Goal: Check status: Check status

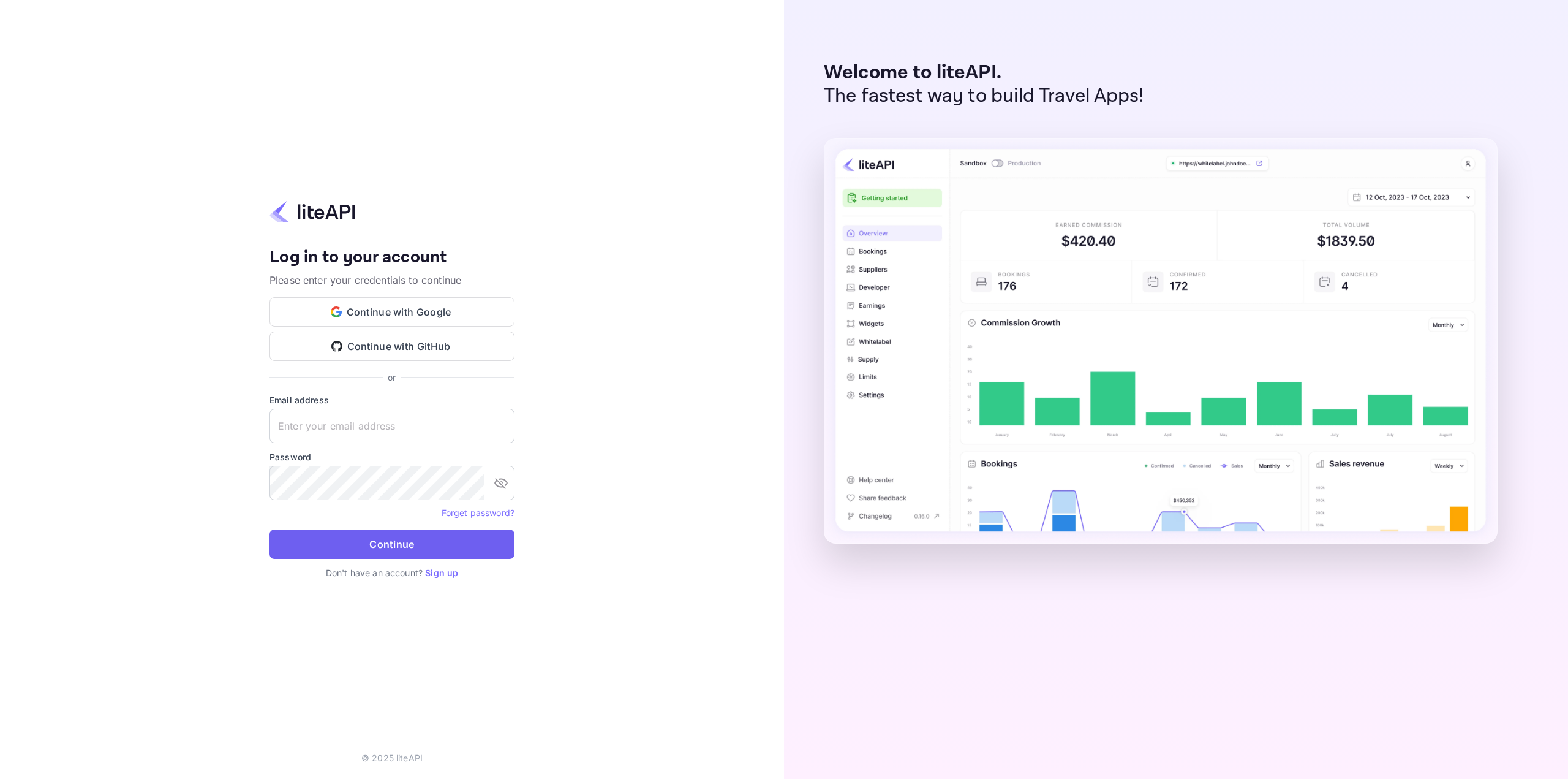
type input "[EMAIL_ADDRESS][DOMAIN_NAME]"
click at [398, 555] on button "Continue" at bounding box center [392, 544] width 245 height 30
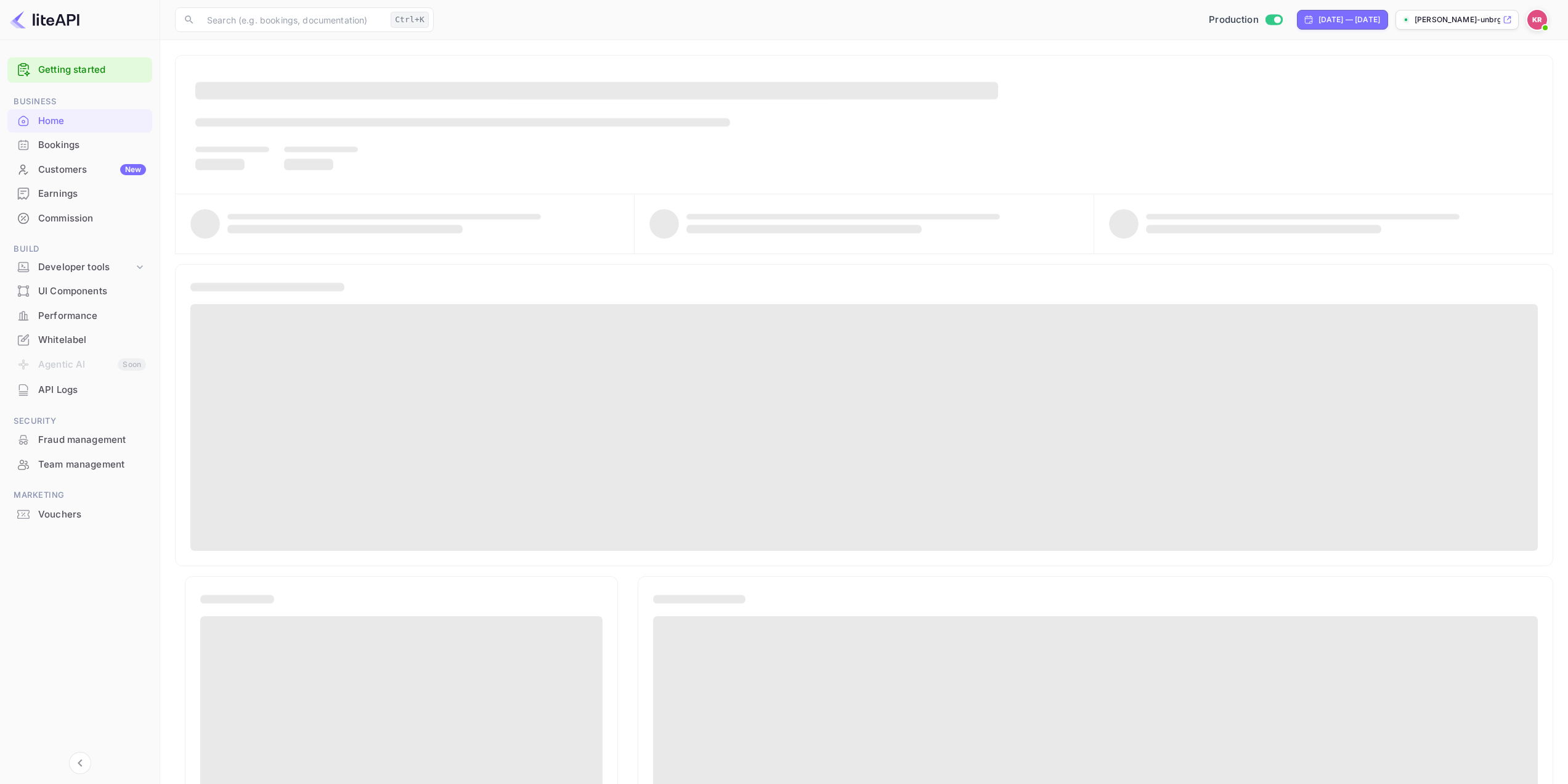
click at [84, 142] on div "Bookings" at bounding box center [93, 145] width 108 height 15
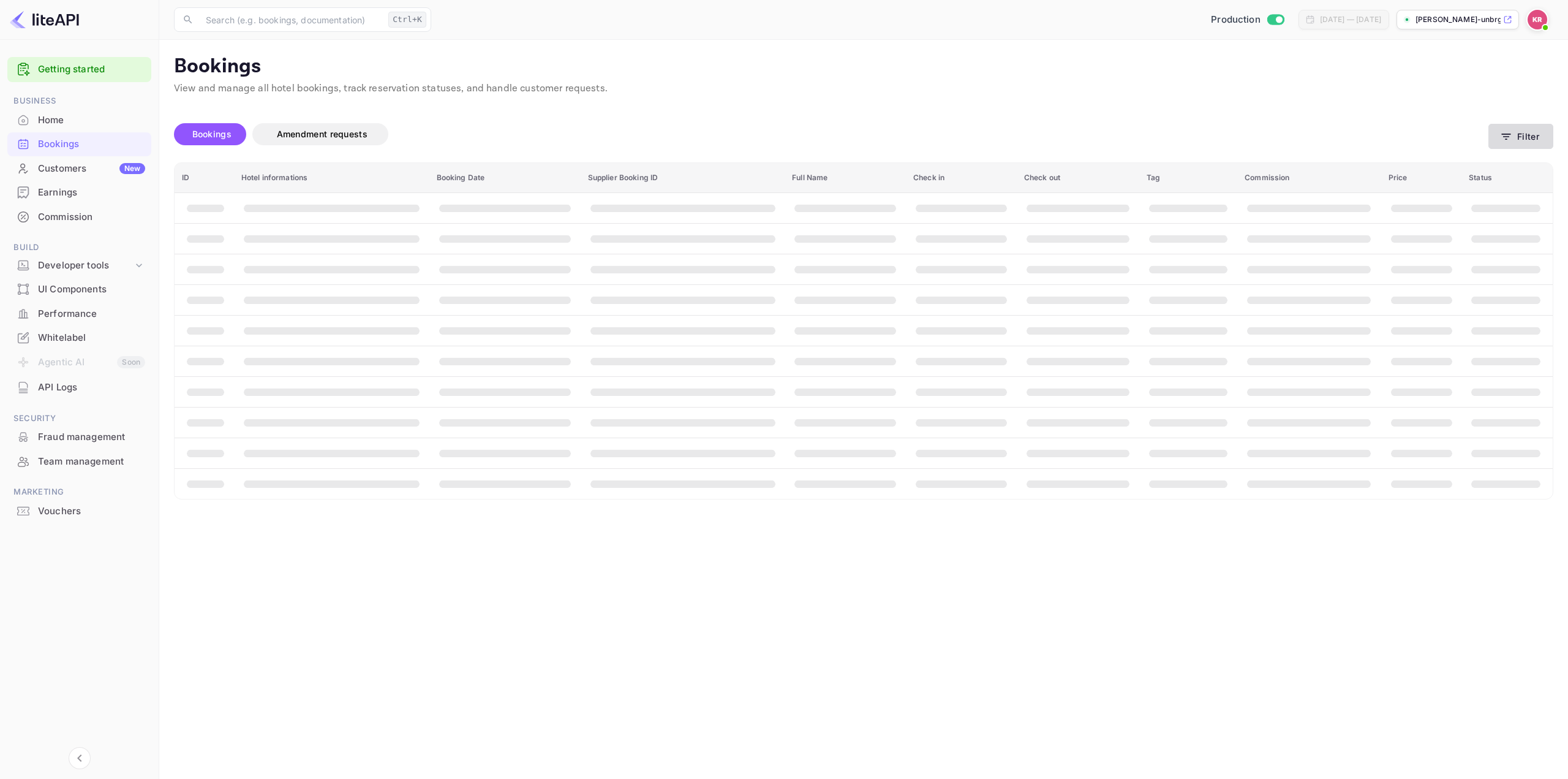
click at [1527, 134] on button "Filter" at bounding box center [1521, 136] width 65 height 25
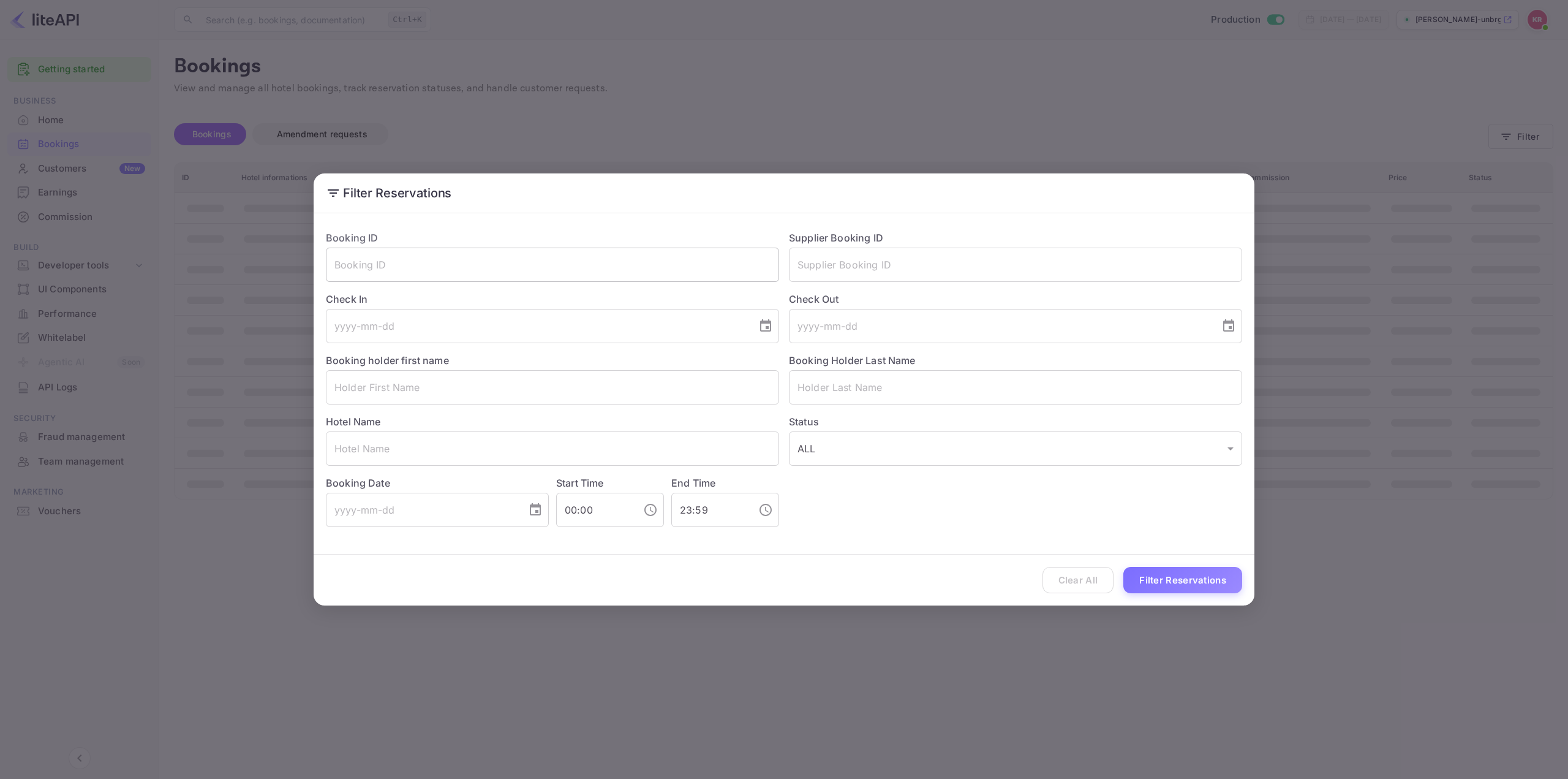
click at [555, 267] on input "text" at bounding box center [552, 265] width 453 height 35
paste input "LuUFDJa0f"
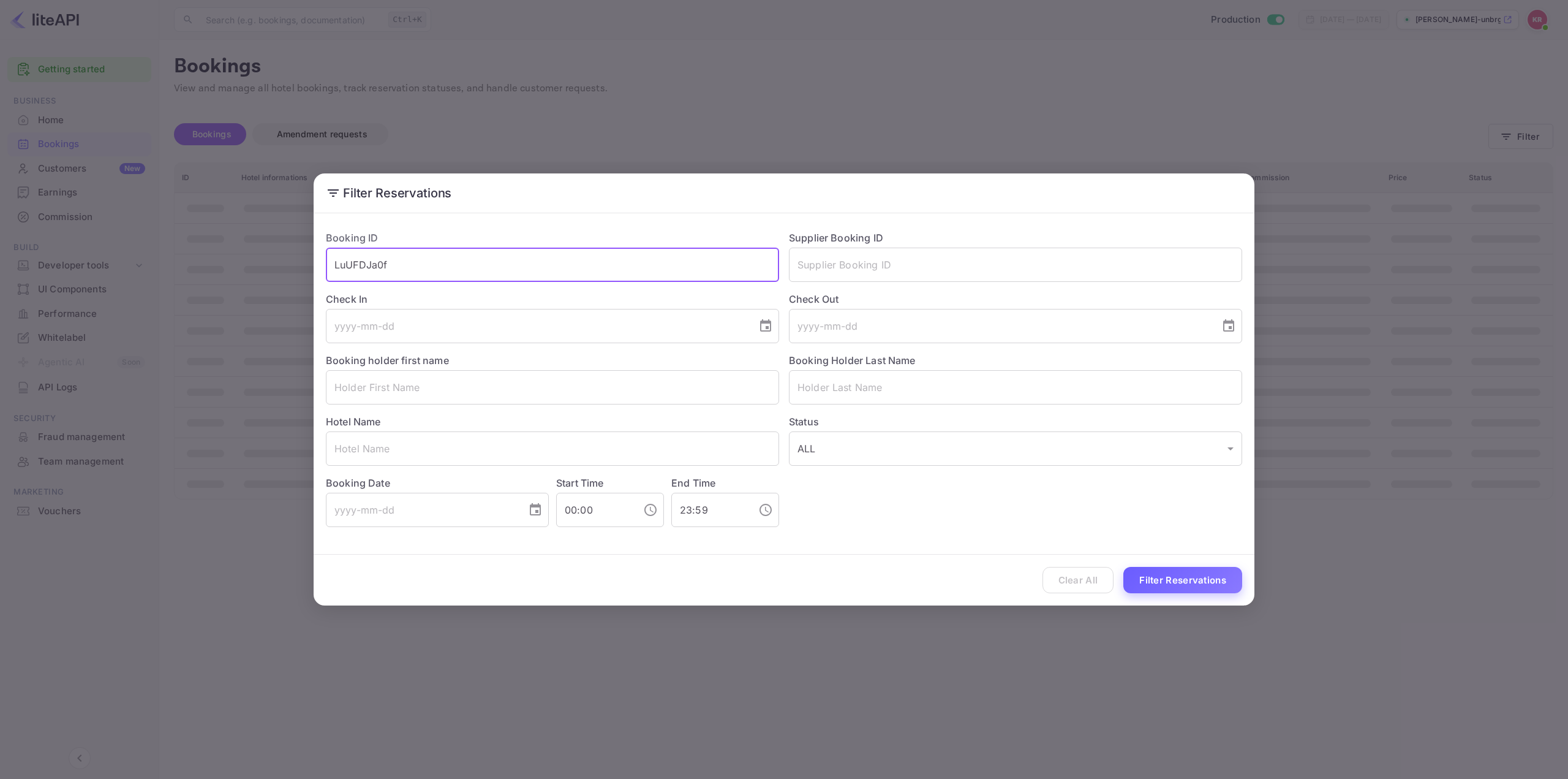
type input "LuUFDJa0f"
click at [1172, 585] on button "Filter Reservations" at bounding box center [1183, 579] width 119 height 26
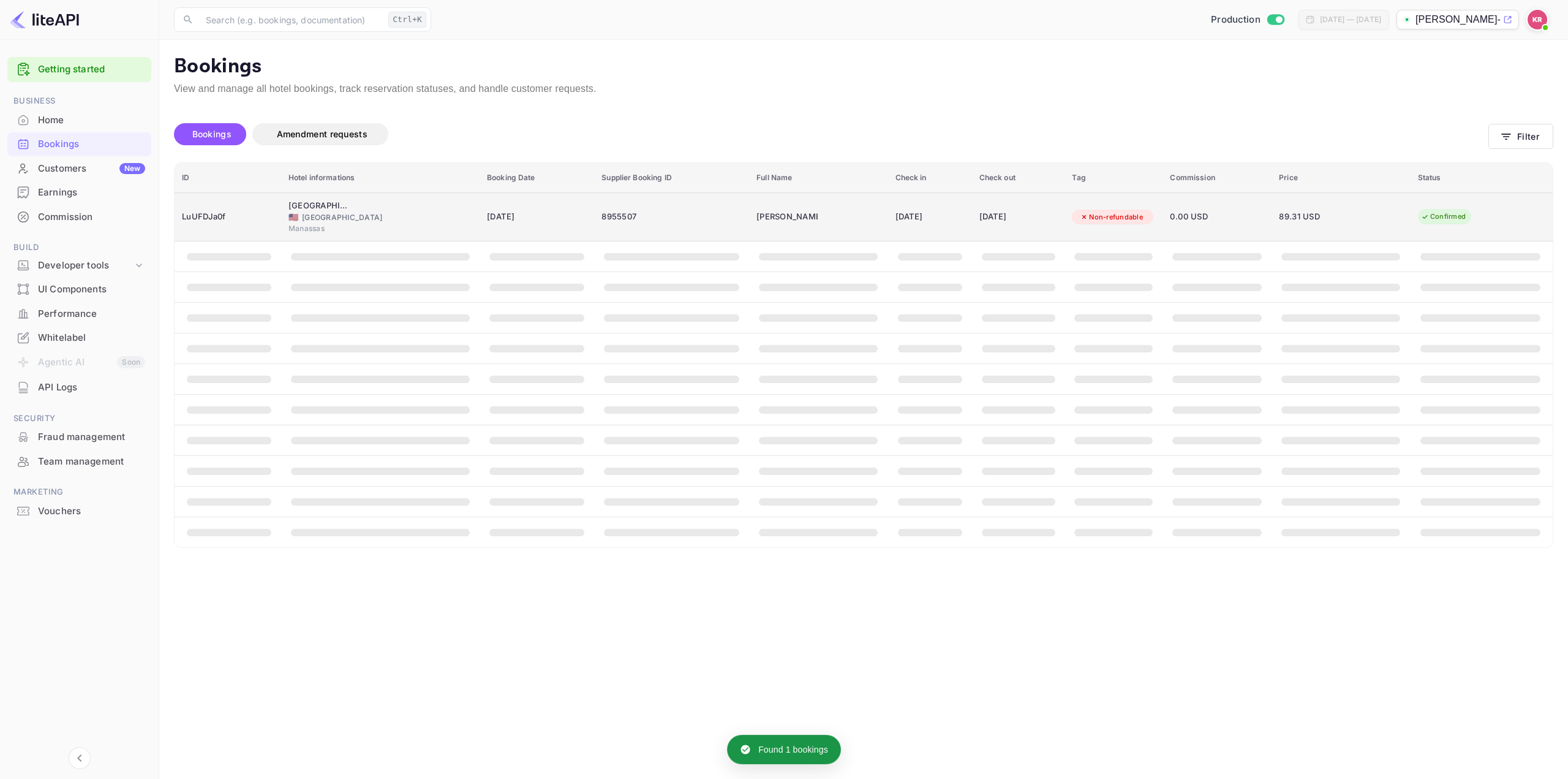
click at [888, 211] on td "18 Aug 2025" at bounding box center [929, 216] width 84 height 49
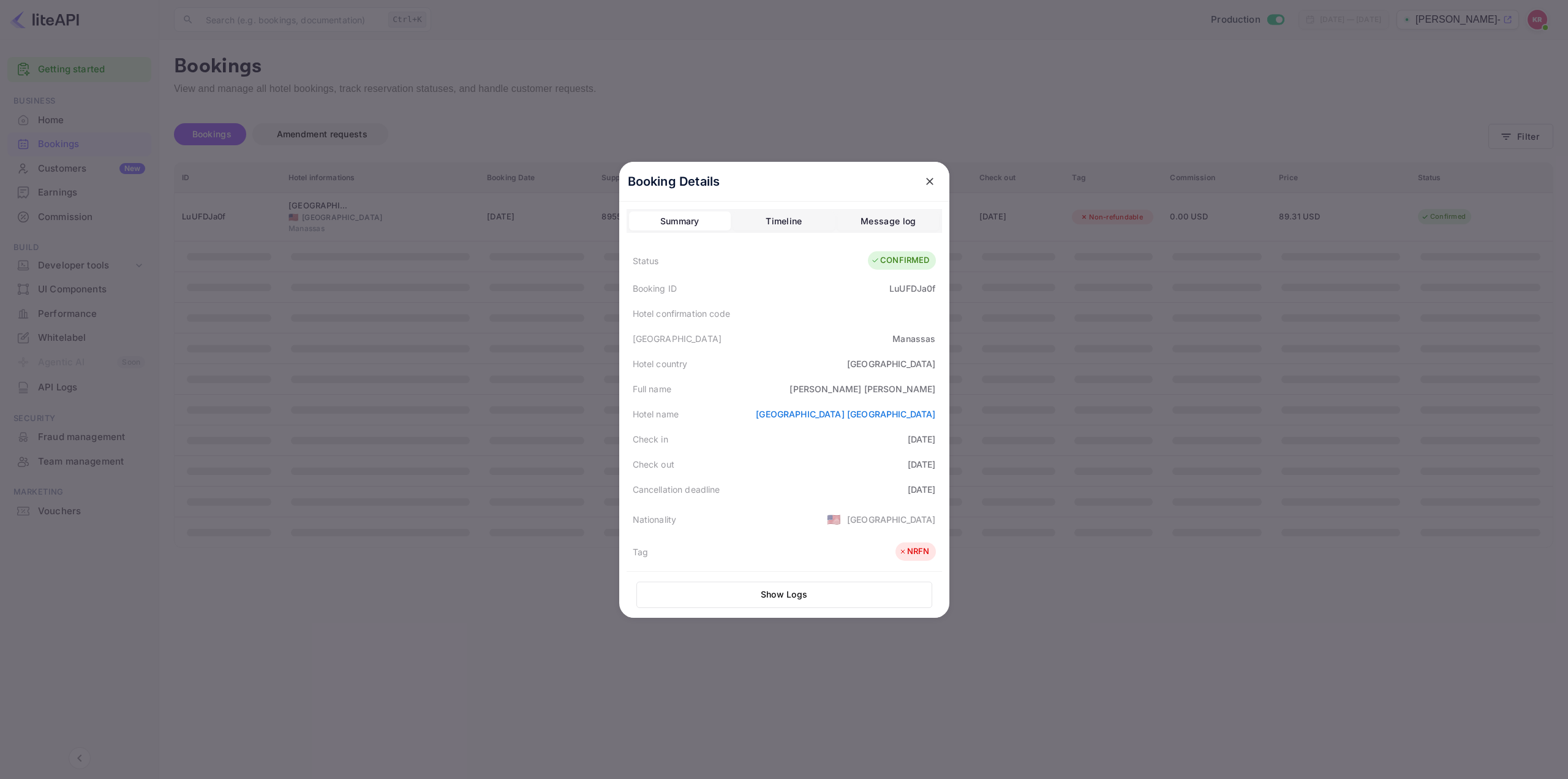
click at [925, 180] on icon "close" at bounding box center [929, 181] width 12 height 12
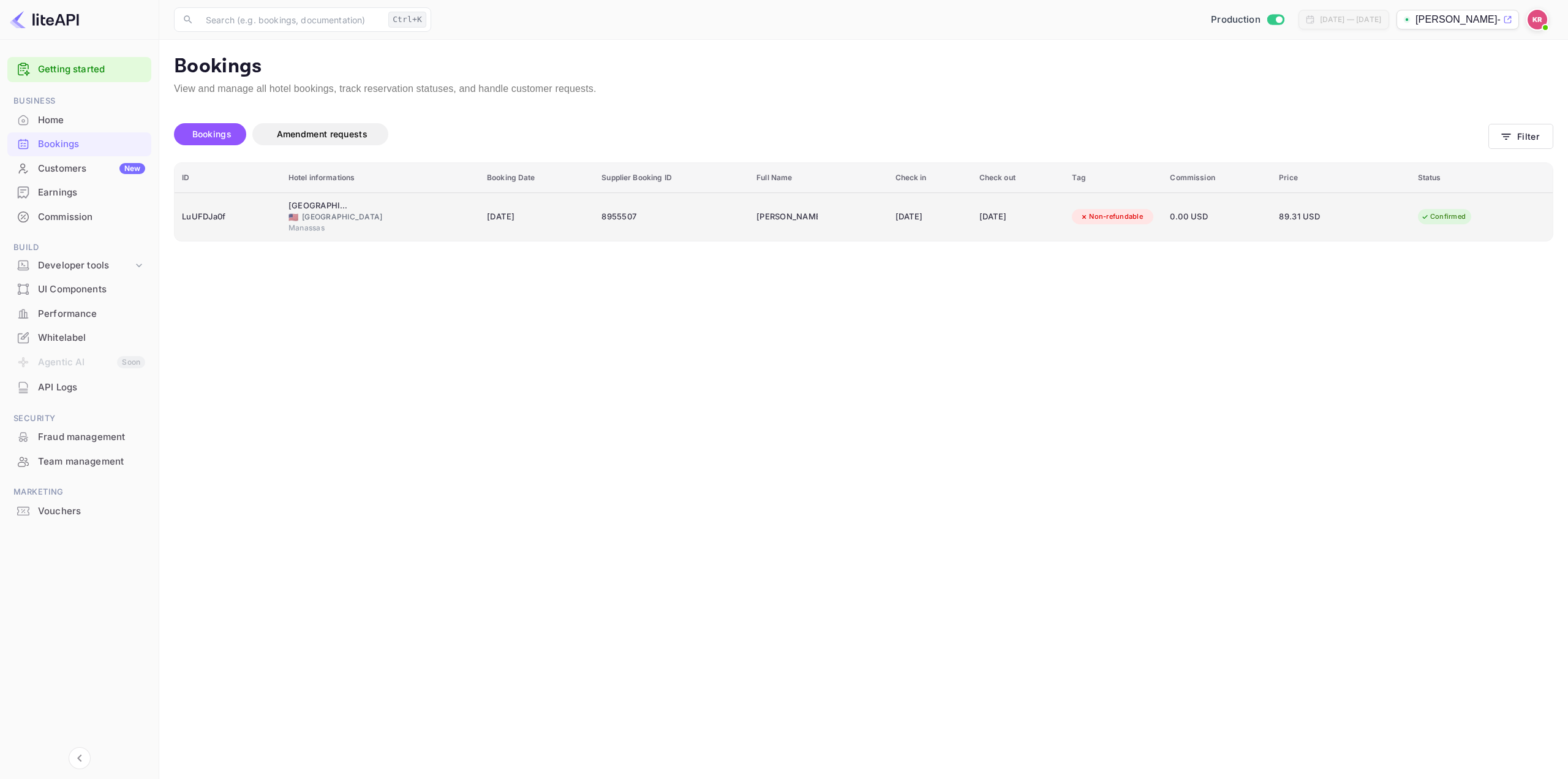
click at [965, 215] on div "18 Aug 2025" at bounding box center [930, 217] width 69 height 19
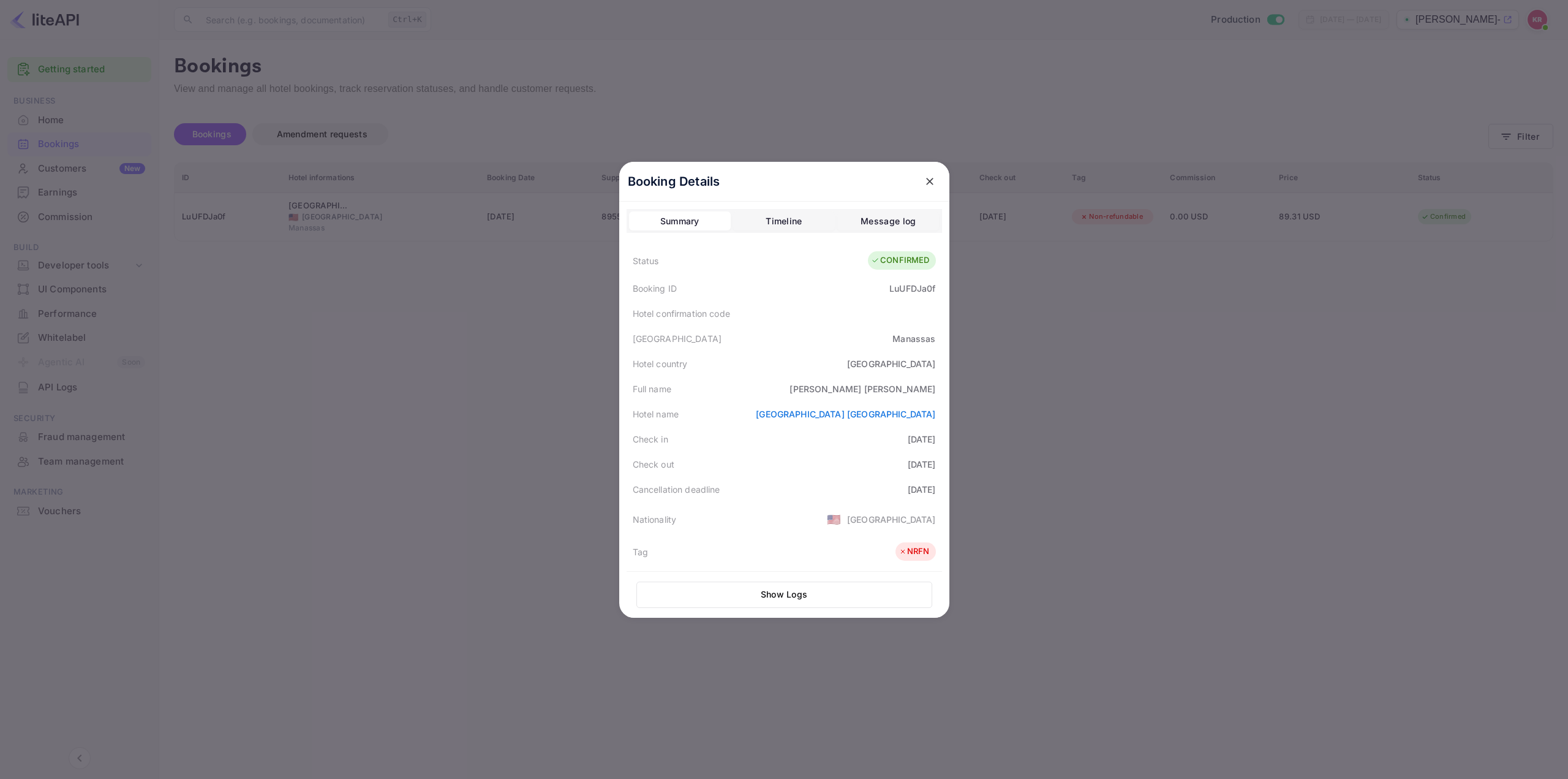
click at [1158, 502] on div at bounding box center [784, 389] width 1568 height 779
